Goal: Task Accomplishment & Management: Manage account settings

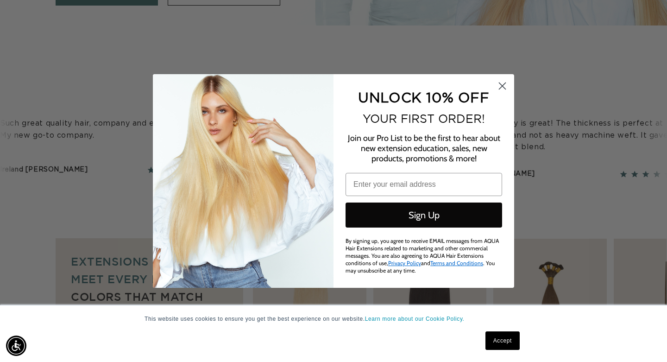
scroll to position [0, 601]
type input "[EMAIL_ADDRESS][DOMAIN_NAME]"
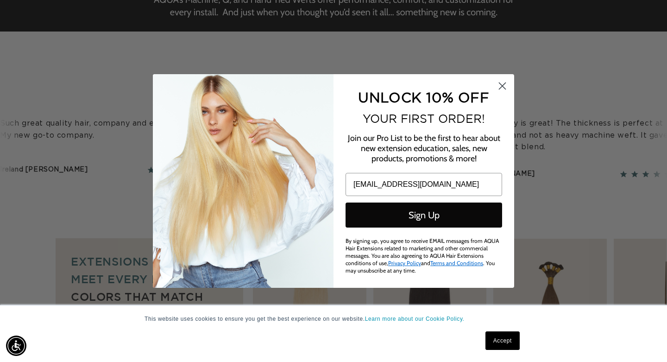
scroll to position [0, 1203]
click at [503, 92] on circle "Close dialog" at bounding box center [502, 85] width 15 height 15
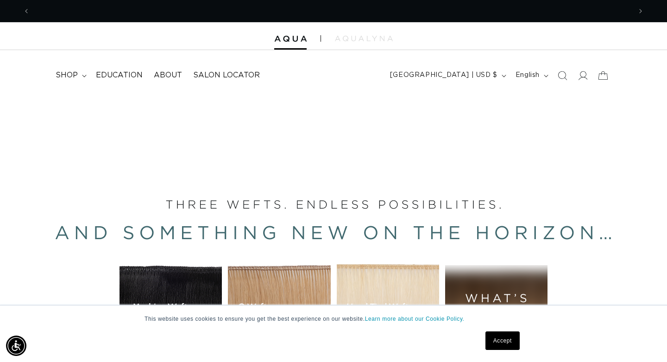
scroll to position [0, 0]
click at [580, 77] on icon at bounding box center [583, 75] width 10 height 10
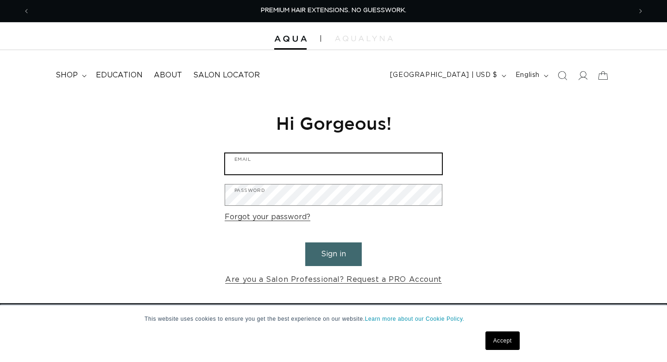
click at [321, 160] on input "Email" at bounding box center [333, 163] width 217 height 21
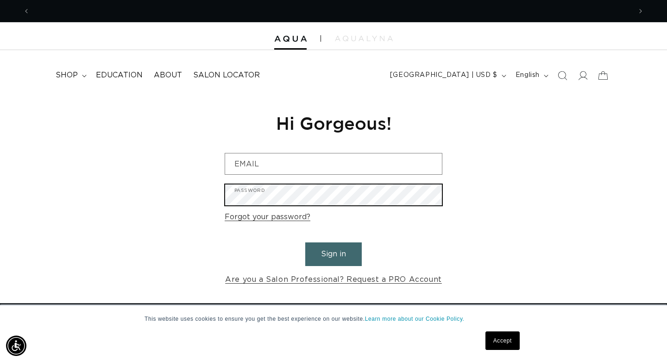
scroll to position [0, 1203]
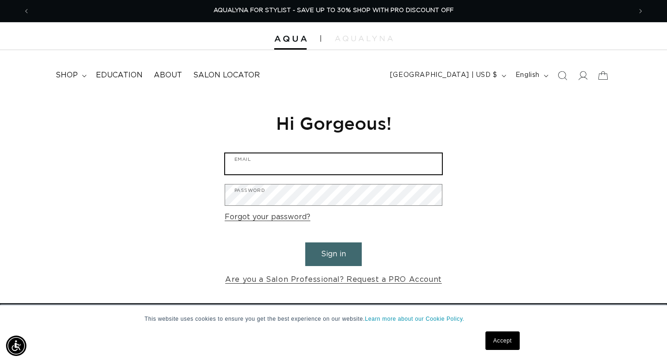
type input "hellofreshhair@gmail.com"
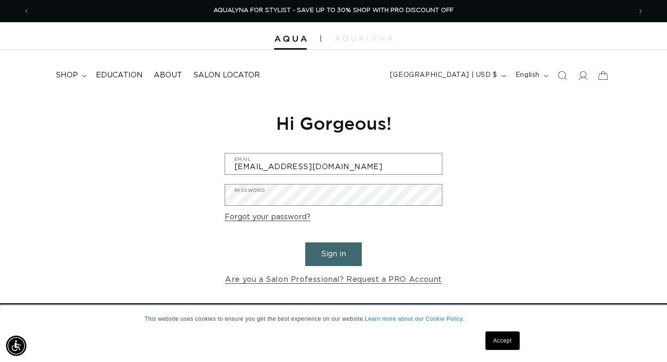
click at [347, 252] on button "Sign in" at bounding box center [333, 254] width 57 height 24
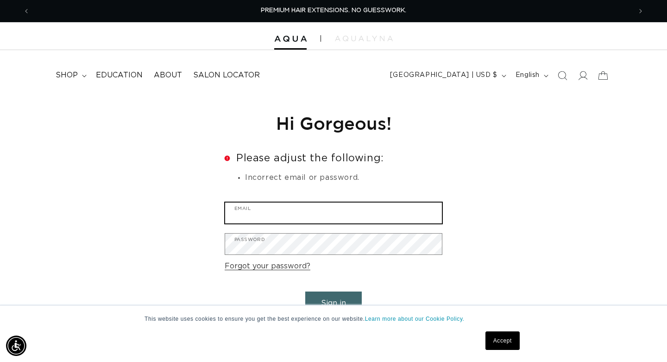
click at [361, 213] on input "Email" at bounding box center [333, 212] width 217 height 21
type input "[EMAIL_ADDRESS][DOMAIN_NAME]"
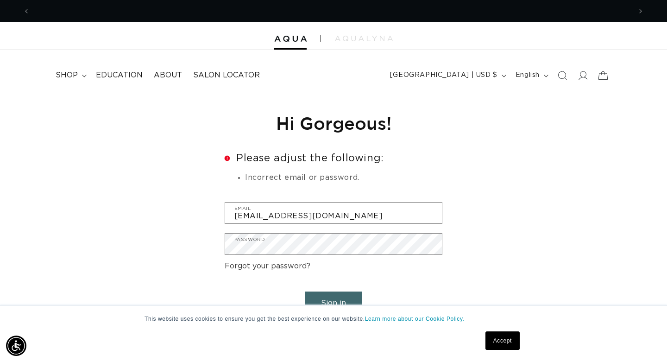
scroll to position [0, 601]
click at [330, 293] on button "Sign in" at bounding box center [333, 303] width 57 height 24
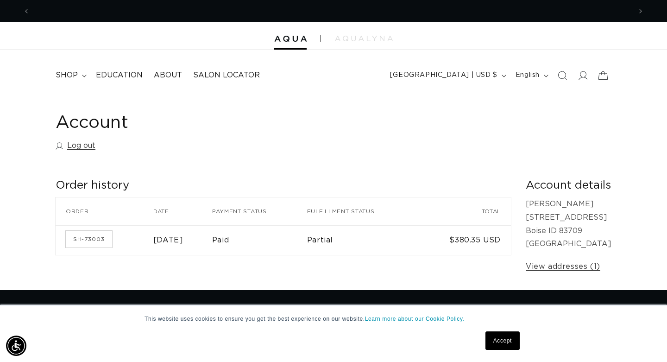
scroll to position [0, 1203]
click at [492, 339] on link "Accept" at bounding box center [503, 340] width 34 height 19
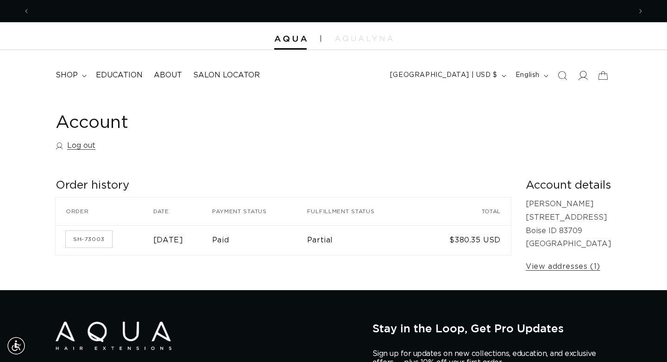
scroll to position [0, 0]
click at [585, 77] on icon at bounding box center [583, 75] width 10 height 10
click at [86, 145] on link "Log out" at bounding box center [76, 145] width 40 height 13
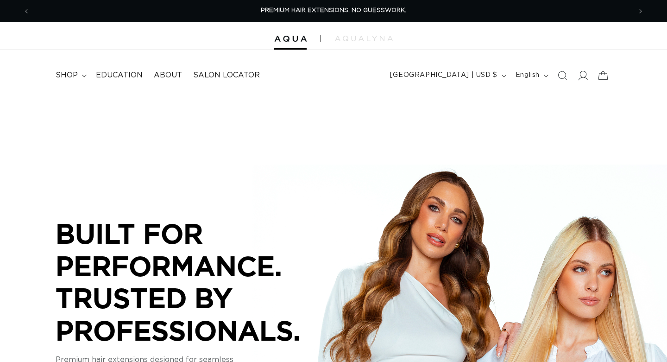
click at [577, 75] on span at bounding box center [583, 75] width 20 height 20
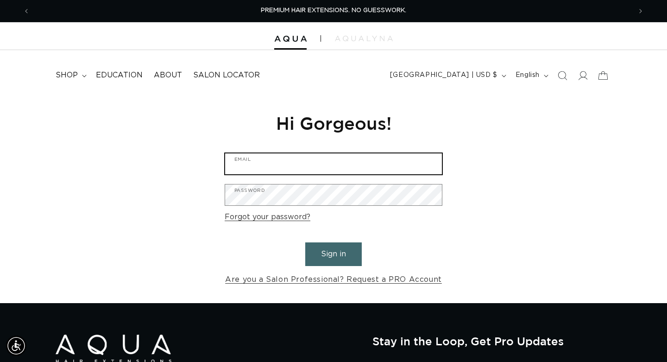
click at [269, 164] on input "Email" at bounding box center [333, 163] width 217 height 21
type input "[EMAIL_ADDRESS][DOMAIN_NAME]"
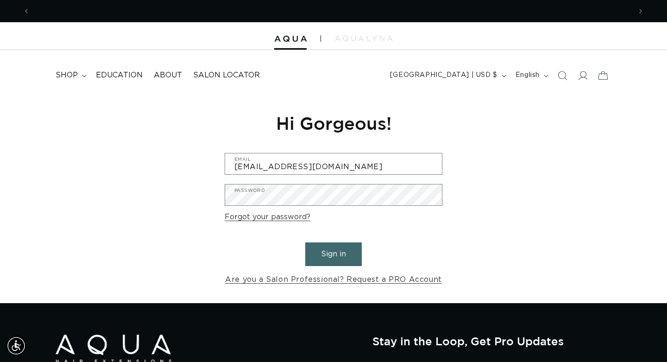
scroll to position [0, 0]
